Goal: Transaction & Acquisition: Obtain resource

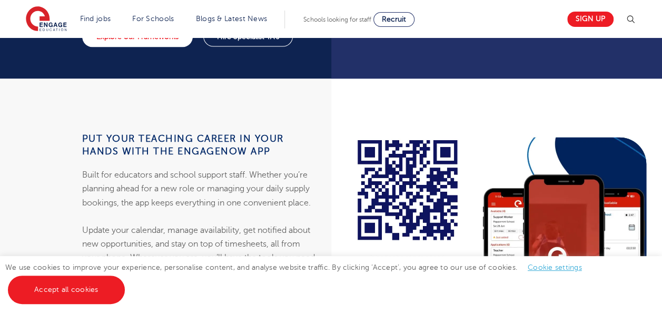
scroll to position [978, 0]
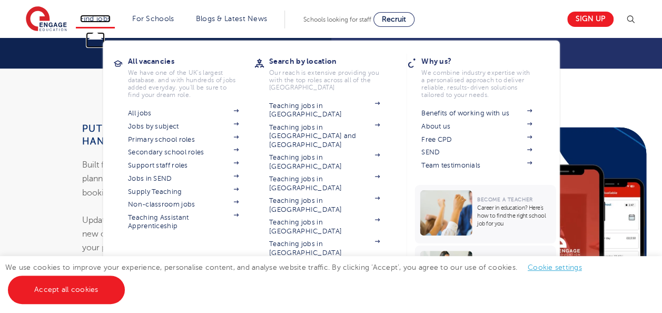
click at [111, 15] on link "Find jobs" at bounding box center [95, 19] width 31 height 8
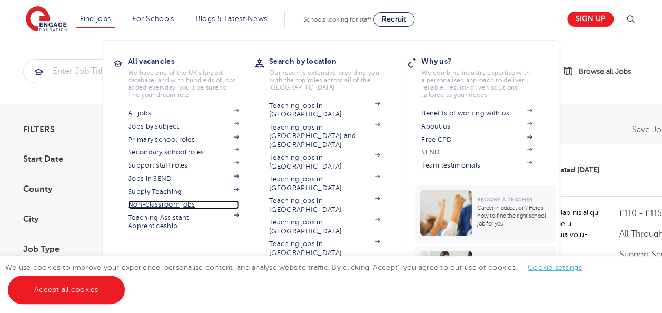
click at [184, 204] on link "Non-classroom jobs" at bounding box center [183, 204] width 111 height 8
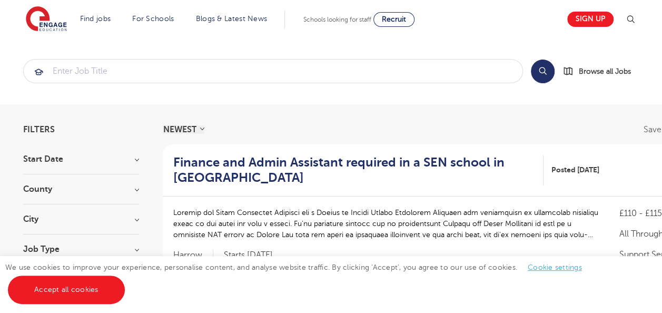
drag, startPoint x: 661, startPoint y: 38, endPoint x: 666, endPoint y: 58, distance: 20.0
click at [134, 221] on h3 "City" at bounding box center [81, 219] width 116 height 8
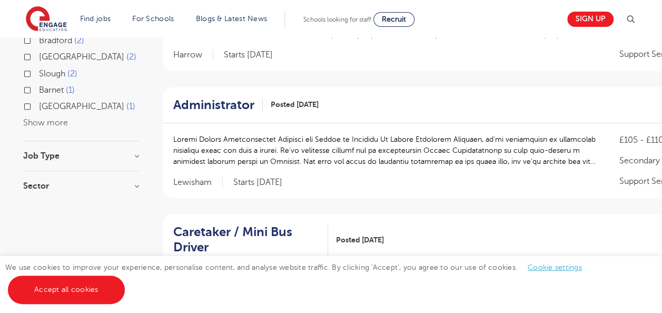
scroll to position [134, 0]
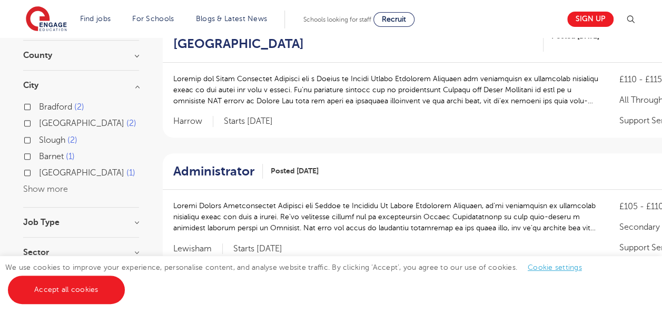
click at [39, 123] on label "Greenwich 2" at bounding box center [87, 123] width 97 height 14
click at [39, 123] on input "Greenwich 2" at bounding box center [42, 121] width 7 height 7
checkbox input "true"
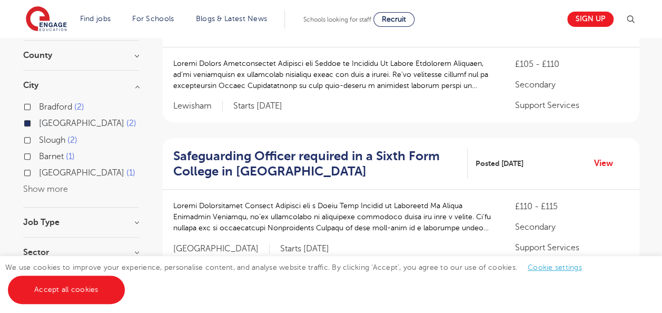
click at [42, 186] on button "Show more" at bounding box center [45, 188] width 45 height 9
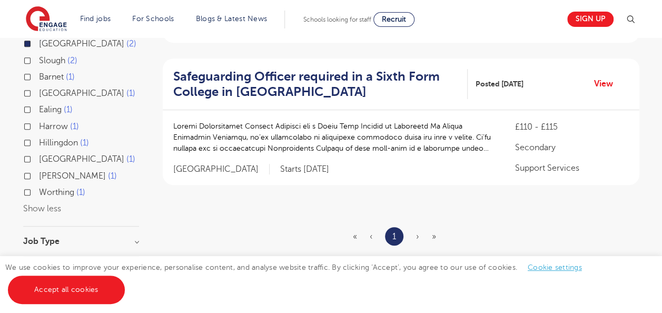
scroll to position [233, 0]
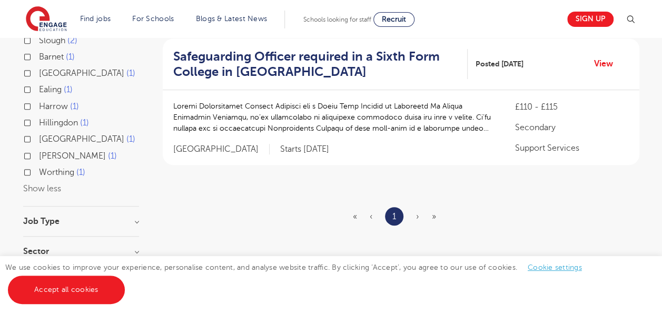
click at [39, 74] on label "Camden 1" at bounding box center [87, 73] width 96 height 14
click at [39, 74] on input "Camden 1" at bounding box center [42, 71] width 7 height 7
checkbox input "true"
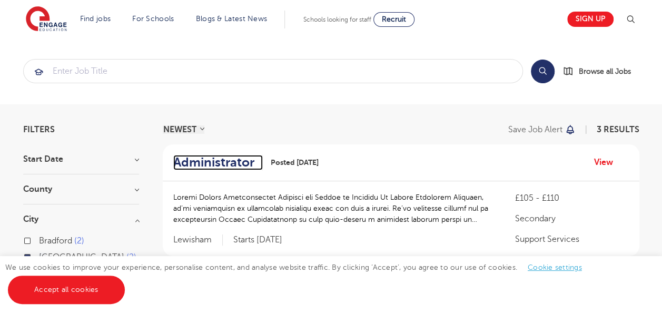
click at [221, 161] on h2 "Administrator" at bounding box center [213, 162] width 81 height 15
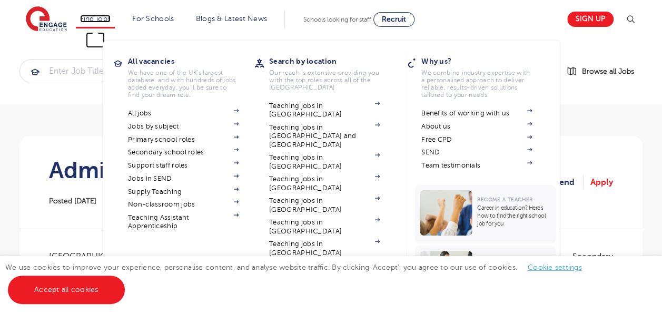
click at [108, 20] on link "Find jobs" at bounding box center [95, 19] width 31 height 8
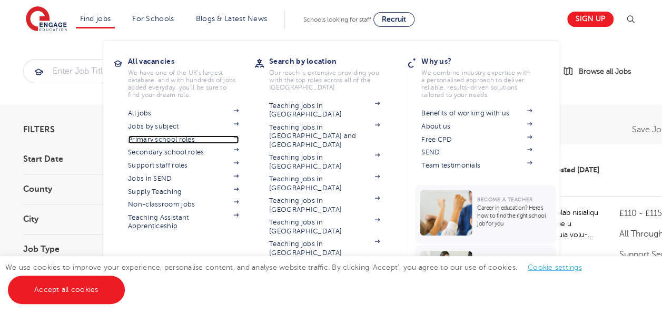
click at [178, 140] on link "Primary school roles" at bounding box center [183, 139] width 111 height 8
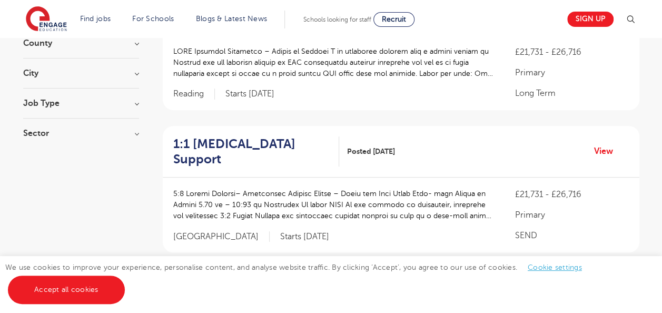
scroll to position [150, 0]
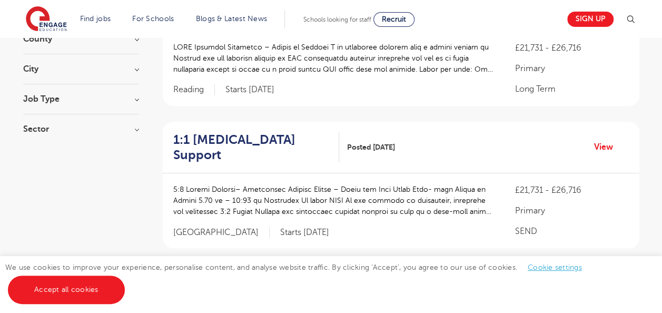
click at [131, 63] on section "Start Date September 71 October 38 November 19 January 2 Show more County Leeds…" at bounding box center [81, 74] width 116 height 139
click at [135, 65] on h3 "City" at bounding box center [81, 69] width 116 height 8
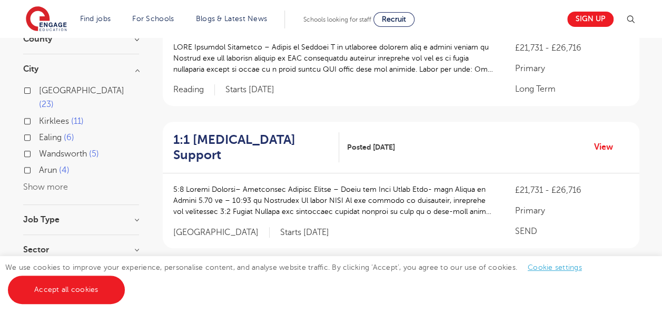
click at [52, 182] on button "Show more" at bounding box center [45, 186] width 45 height 9
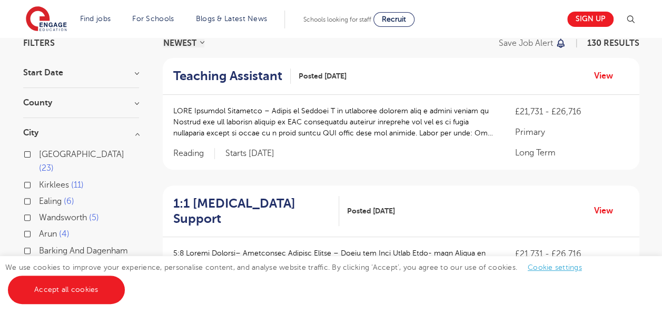
scroll to position [0, 0]
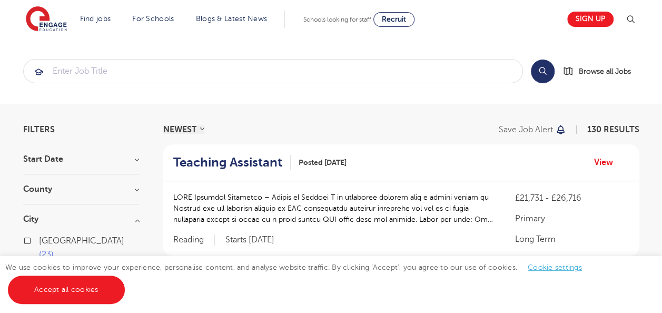
click at [133, 189] on h3 "County" at bounding box center [81, 189] width 116 height 8
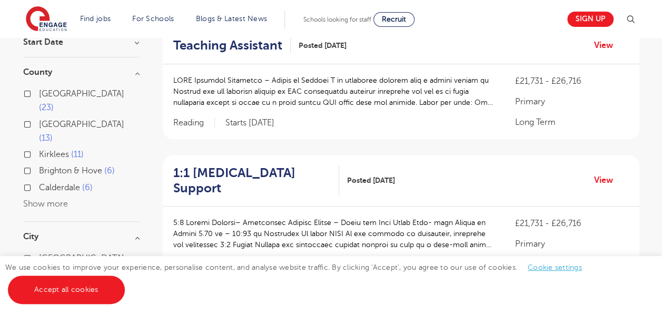
scroll to position [121, 0]
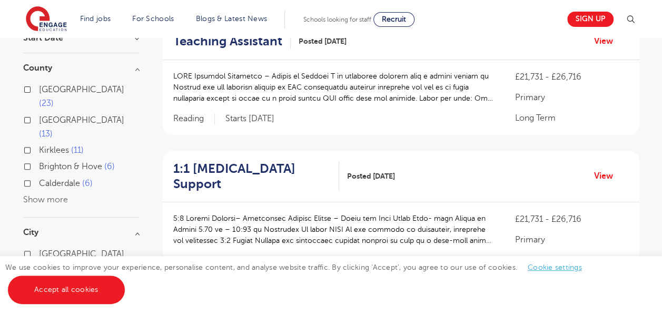
click at [51, 195] on button "Show more" at bounding box center [45, 199] width 45 height 9
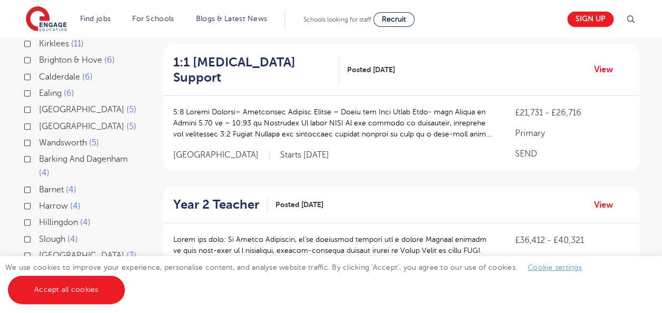
scroll to position [0, 0]
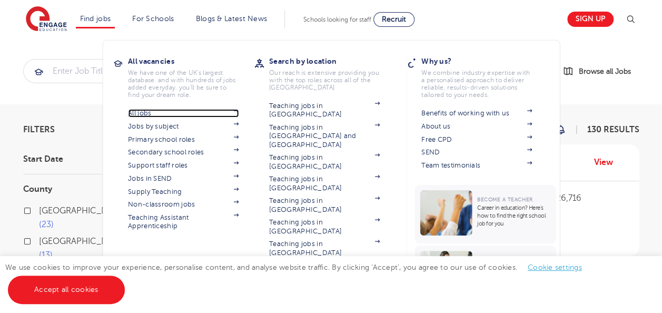
click at [166, 111] on link "All jobs" at bounding box center [183, 113] width 111 height 8
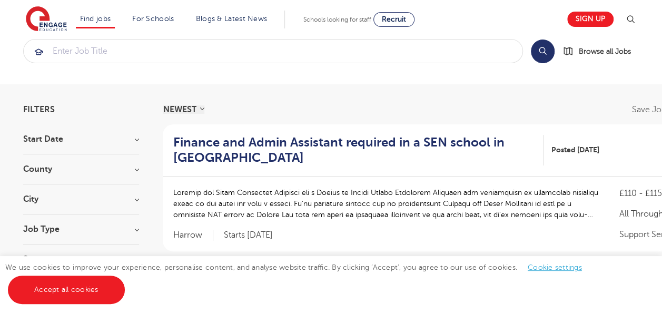
scroll to position [59, 0]
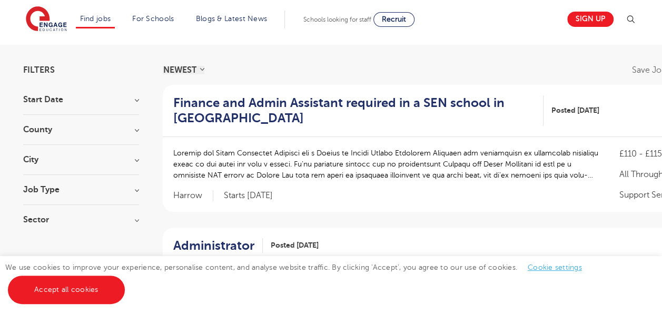
click at [136, 136] on div "County [GEOGRAPHIC_DATA] 650 [GEOGRAPHIC_DATA] 154 [GEOGRAPHIC_DATA] 42 [GEOGRA…" at bounding box center [81, 134] width 116 height 19
click at [136, 158] on h3 "City" at bounding box center [81, 159] width 116 height 8
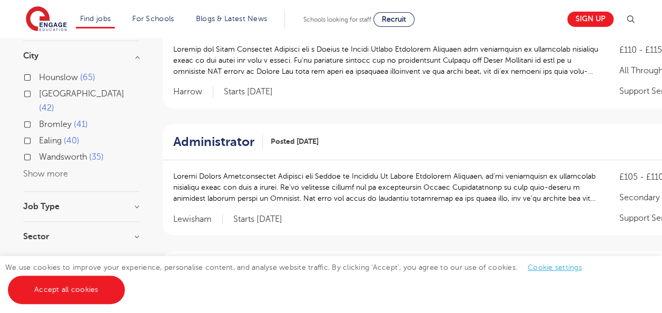
scroll to position [161, 0]
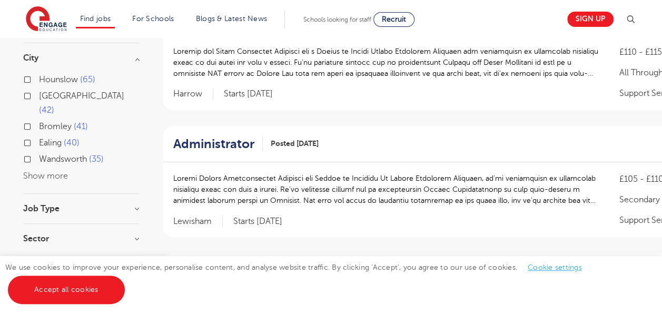
click at [55, 171] on button "Show more" at bounding box center [45, 175] width 45 height 9
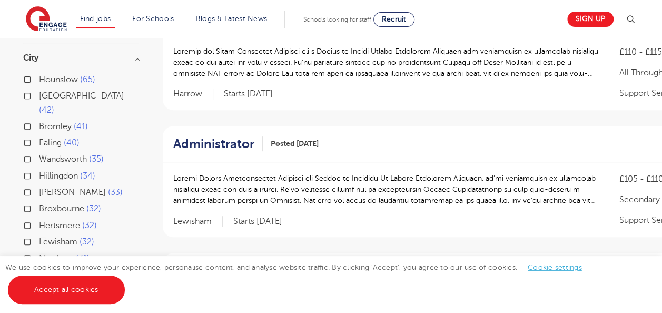
click at [39, 251] on label "Newham 31" at bounding box center [64, 258] width 51 height 14
click at [39, 253] on input "Newham 31" at bounding box center [42, 256] width 7 height 7
checkbox input "true"
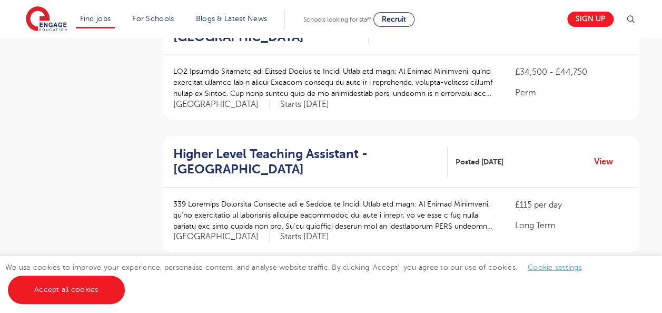
scroll to position [1260, 0]
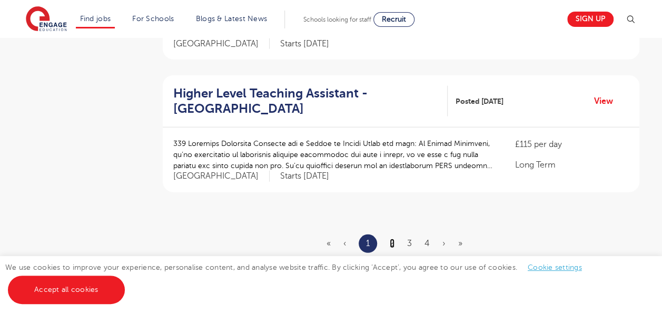
click at [389, 238] on link "2" at bounding box center [391, 242] width 5 height 9
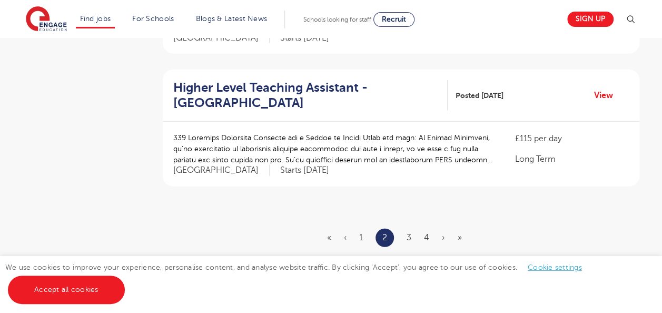
click at [412, 228] on ul "« ‹ 1 2 3 4 › »" at bounding box center [400, 237] width 147 height 18
click at [411, 233] on link "3" at bounding box center [408, 237] width 5 height 9
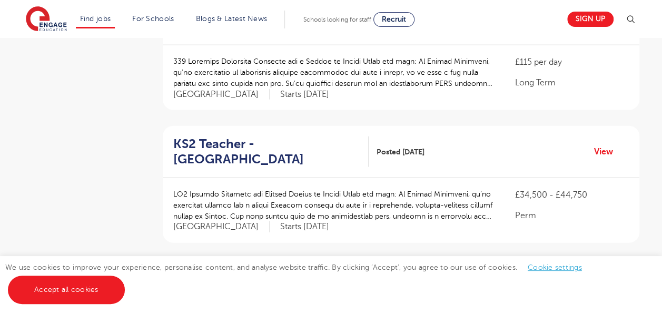
scroll to position [1243, 0]
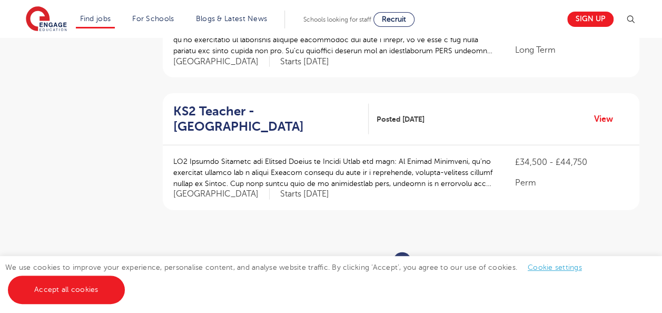
click at [431, 252] on ul "« ‹ 1 2 3 4 › »" at bounding box center [400, 261] width 147 height 18
click at [427, 256] on link "4" at bounding box center [426, 260] width 5 height 9
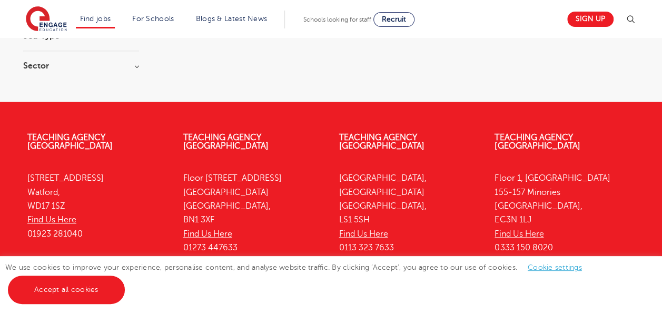
scroll to position [615, 0]
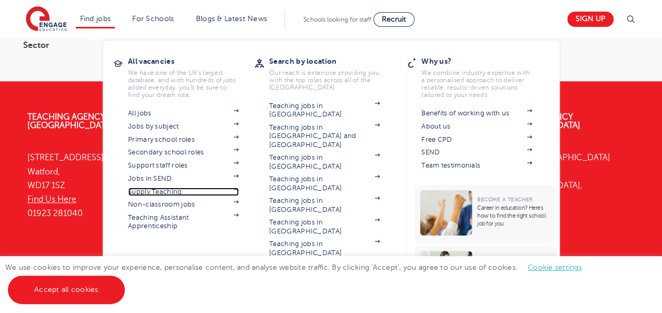
click at [171, 194] on link "Supply Teaching" at bounding box center [183, 191] width 111 height 8
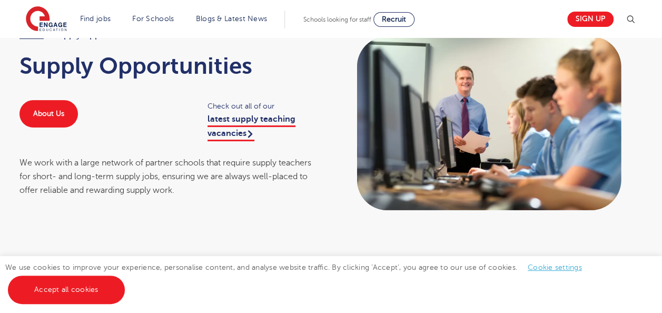
scroll to position [60, 0]
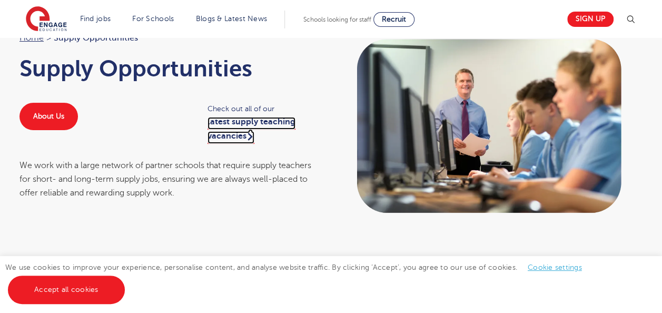
click at [234, 120] on link "latest supply teaching vacancies" at bounding box center [251, 130] width 88 height 26
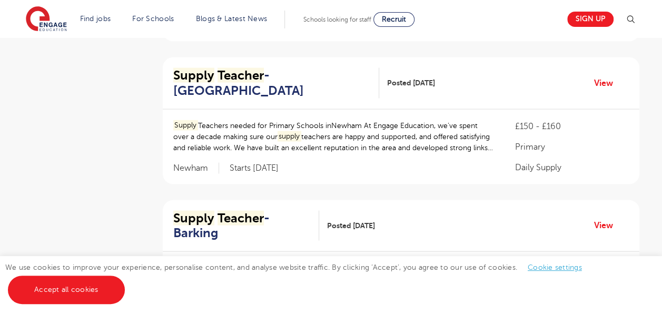
scroll to position [1014, 0]
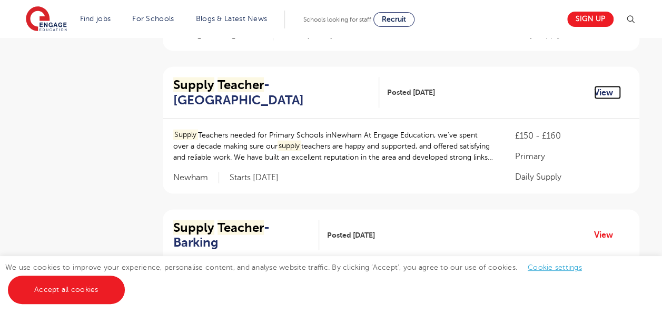
click at [605, 86] on link "View" at bounding box center [607, 93] width 27 height 14
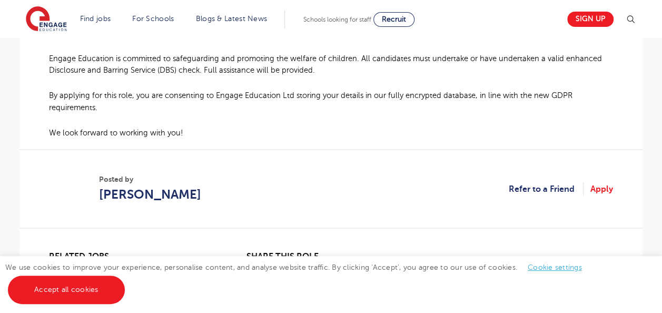
scroll to position [931, 0]
